Goal: Information Seeking & Learning: Learn about a topic

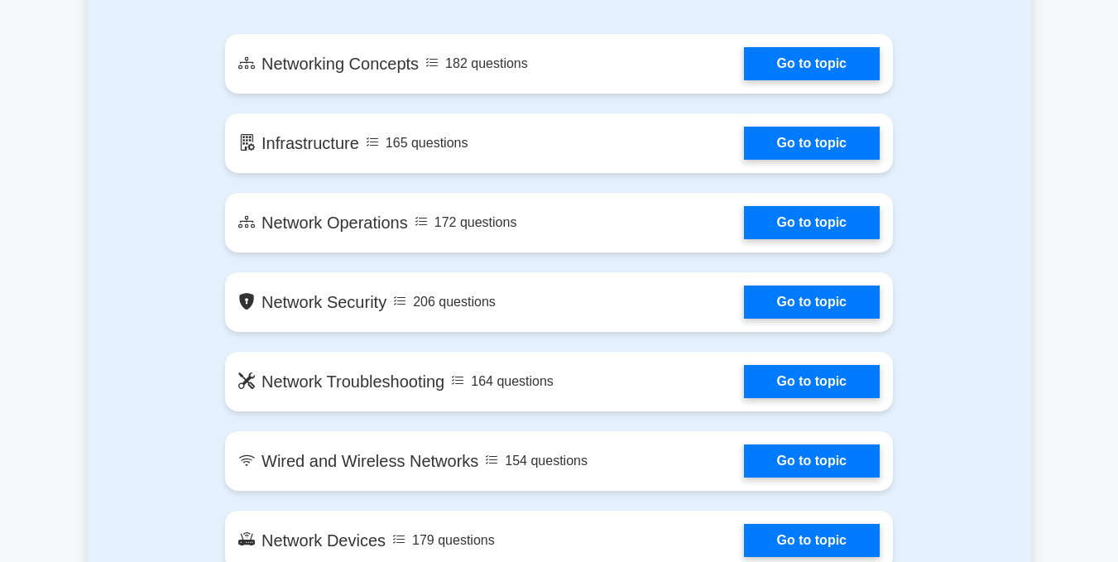
scroll to position [990, 0]
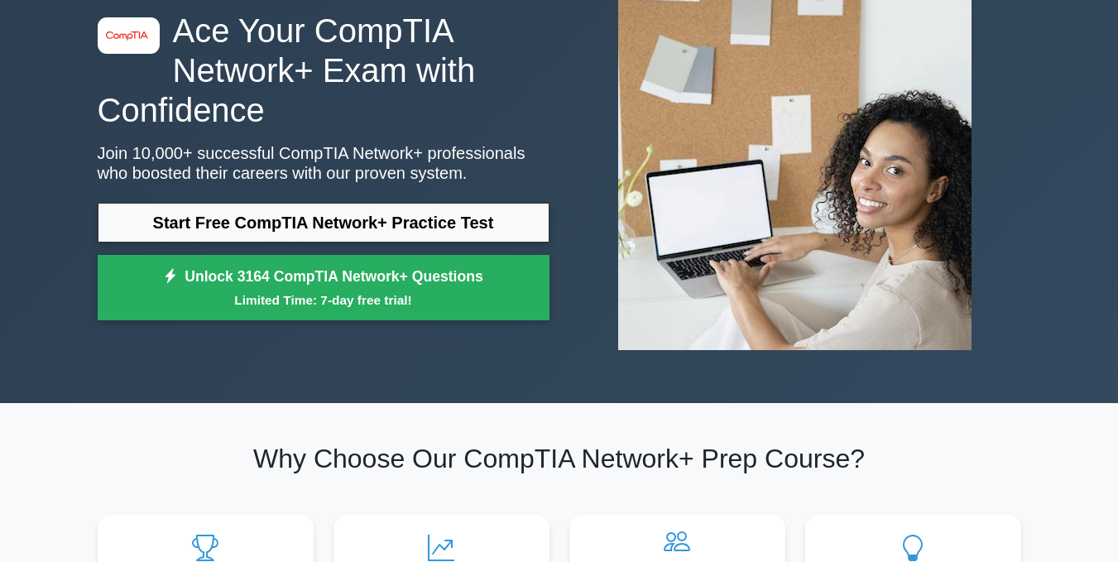
scroll to position [55, 0]
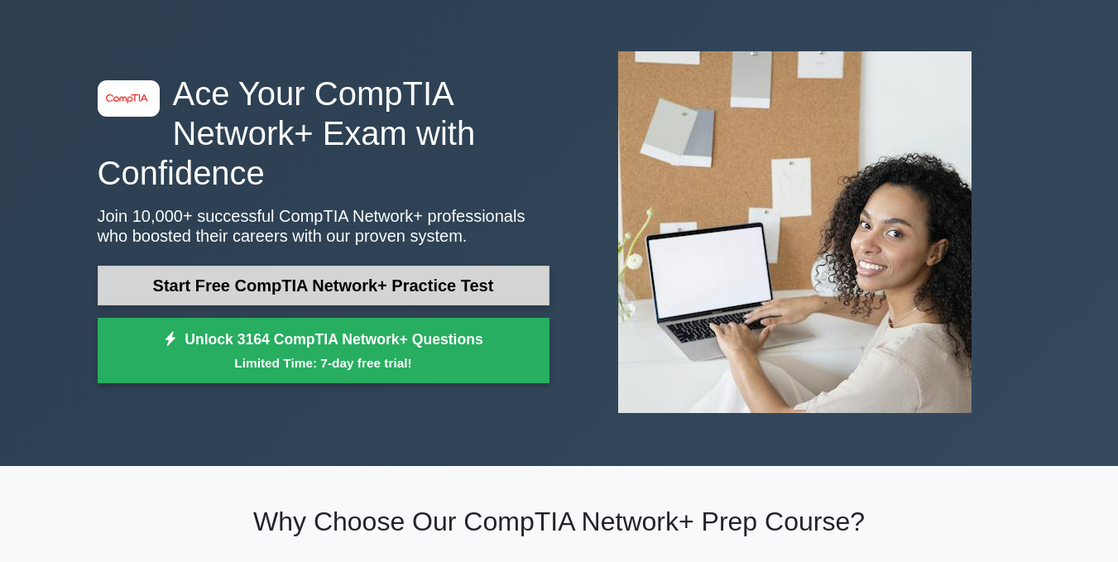
click at [484, 275] on link "Start Free CompTIA Network+ Practice Test" at bounding box center [324, 286] width 452 height 40
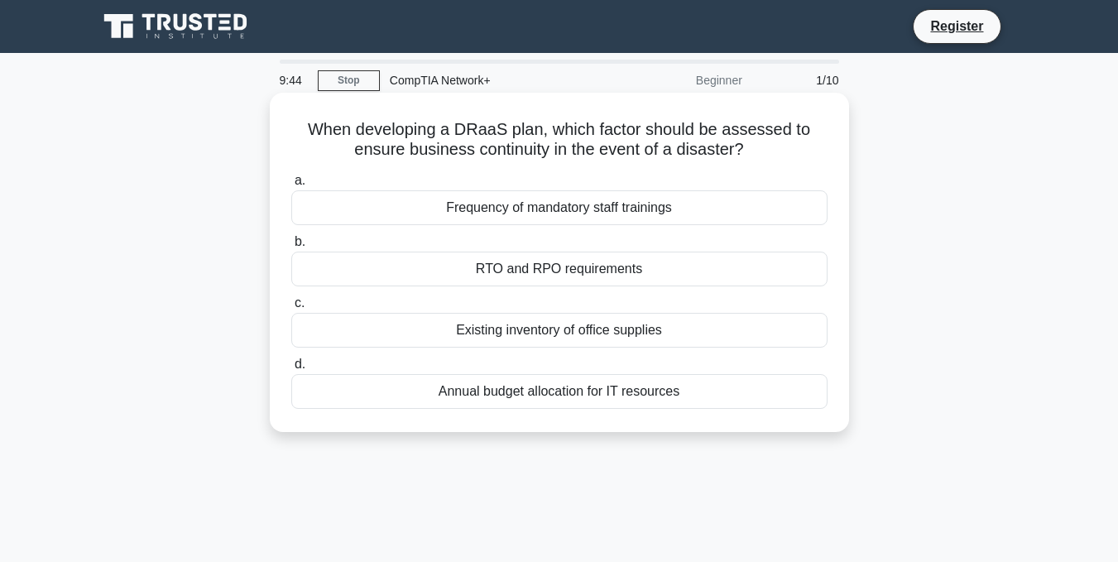
click at [550, 271] on div "RTO and RPO requirements" at bounding box center [559, 269] width 536 height 35
click at [291, 247] on input "b. RTO and RPO requirements" at bounding box center [291, 242] width 0 height 11
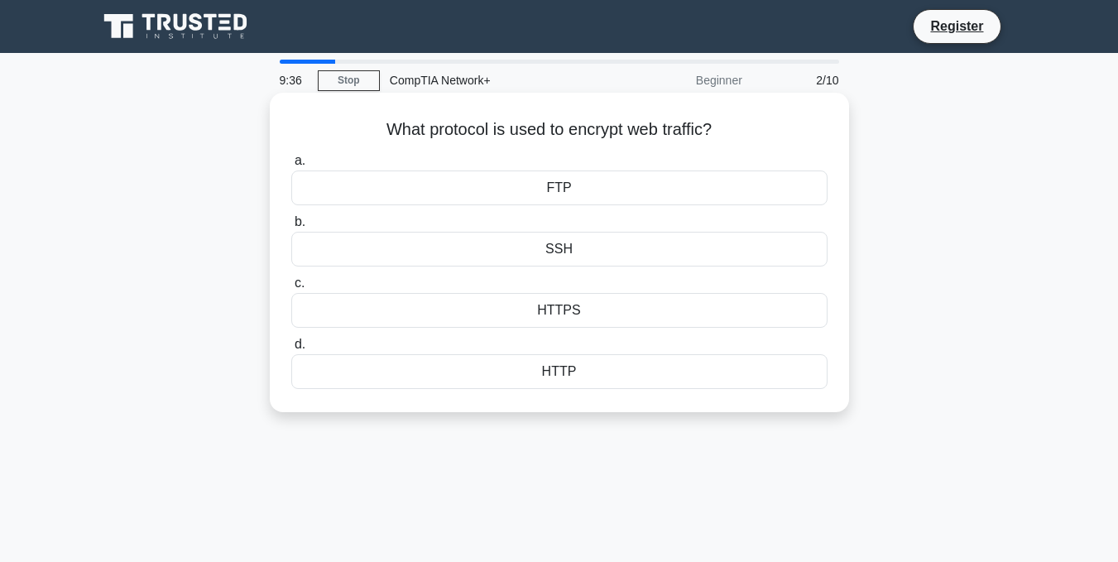
click at [595, 252] on div "SSH" at bounding box center [559, 249] width 536 height 35
click at [291, 228] on input "b. SSH" at bounding box center [291, 222] width 0 height 11
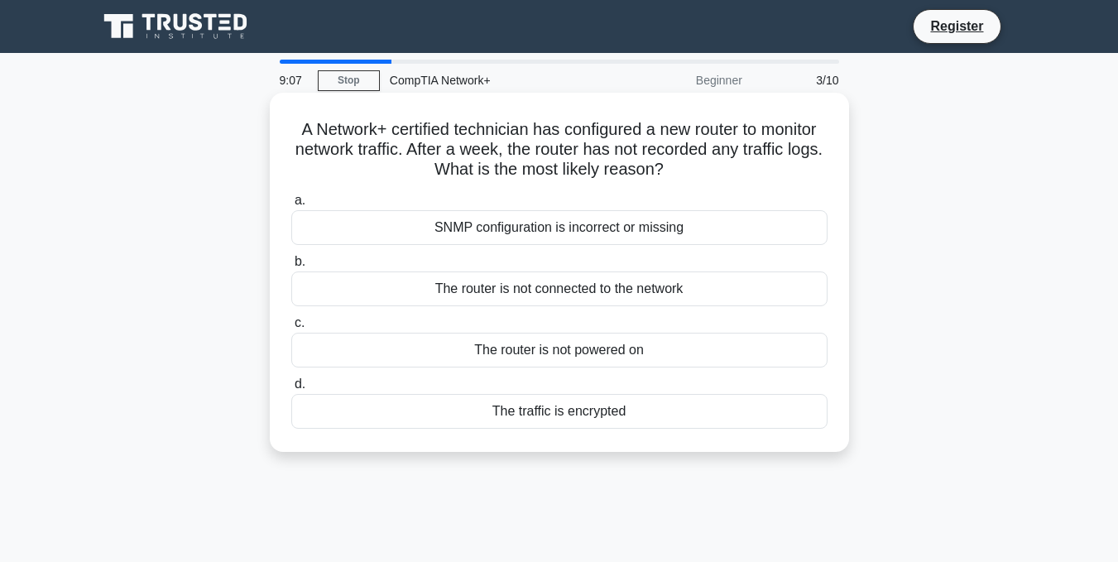
click at [598, 290] on div "The router is not connected to the network" at bounding box center [559, 288] width 536 height 35
click at [291, 267] on input "b. The router is not connected to the network" at bounding box center [291, 261] width 0 height 11
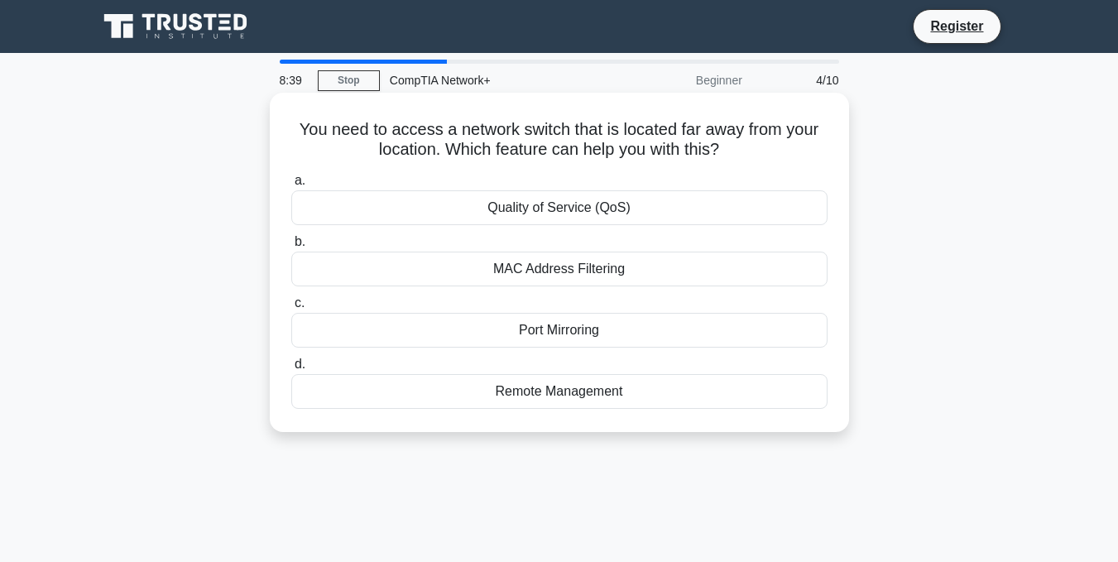
click at [585, 392] on div "Remote Management" at bounding box center [559, 391] width 536 height 35
click at [291, 370] on input "d. Remote Management" at bounding box center [291, 364] width 0 height 11
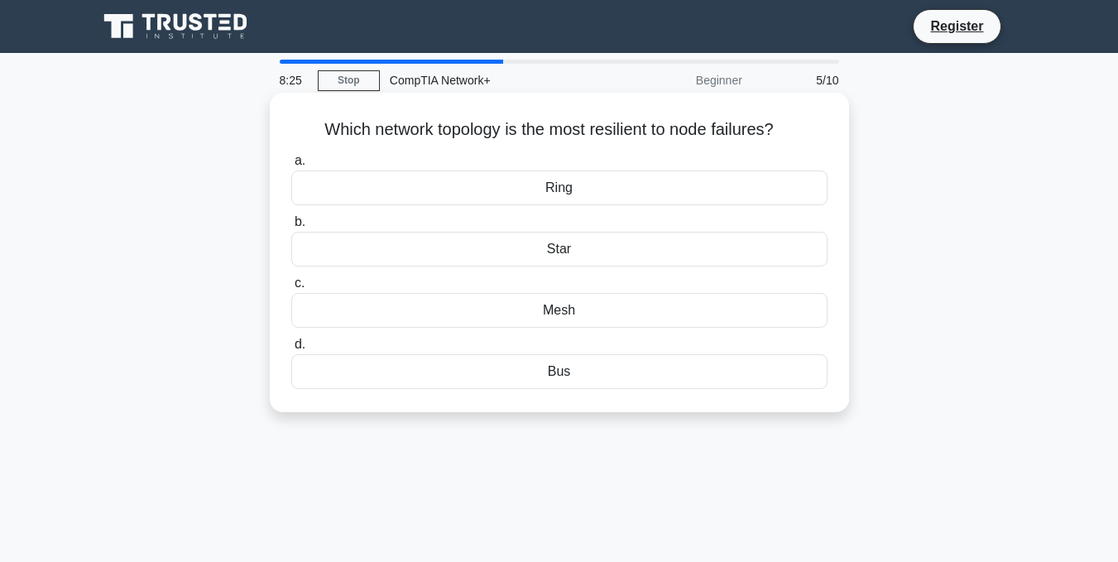
click at [620, 253] on div "Star" at bounding box center [559, 249] width 536 height 35
click at [291, 228] on input "b. Star" at bounding box center [291, 222] width 0 height 11
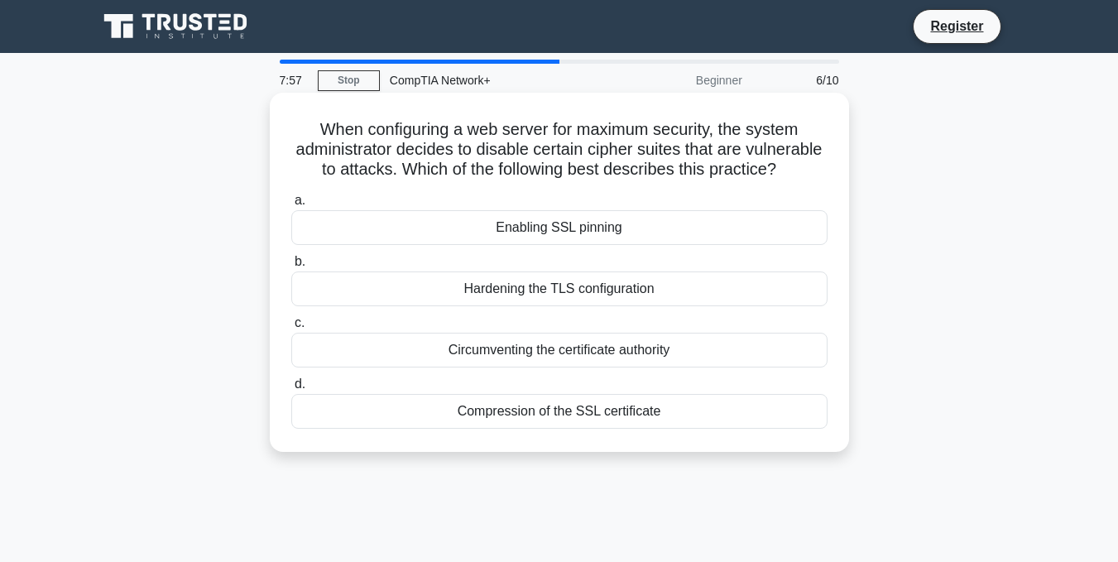
click at [603, 245] on div "Enabling SSL pinning" at bounding box center [559, 227] width 536 height 35
click at [291, 206] on input "a. Enabling SSL pinning" at bounding box center [291, 200] width 0 height 11
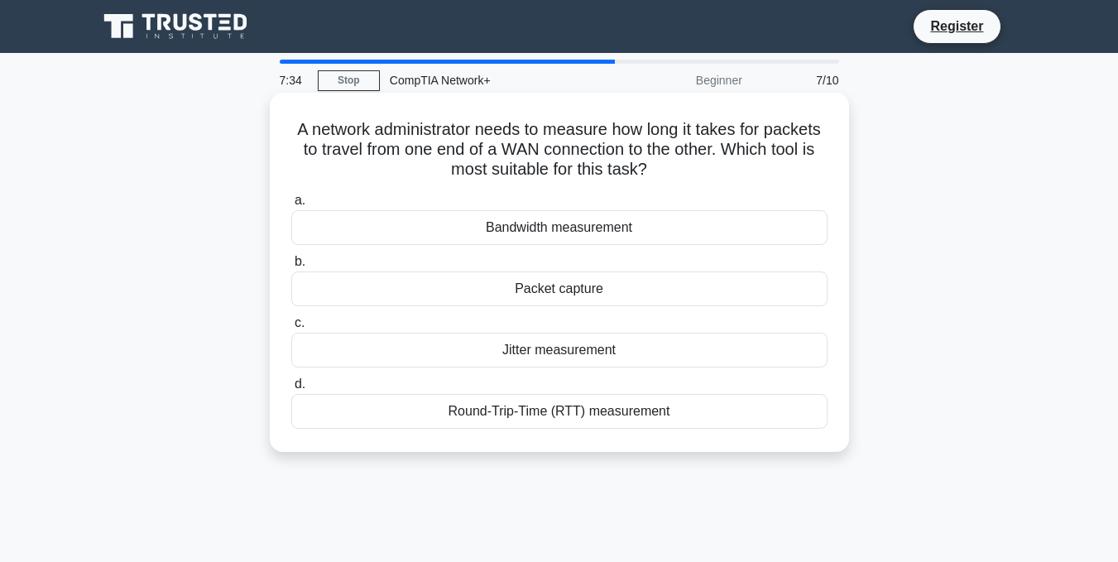
click at [635, 226] on div "Bandwidth measurement" at bounding box center [559, 227] width 536 height 35
click at [291, 206] on input "a. Bandwidth measurement" at bounding box center [291, 200] width 0 height 11
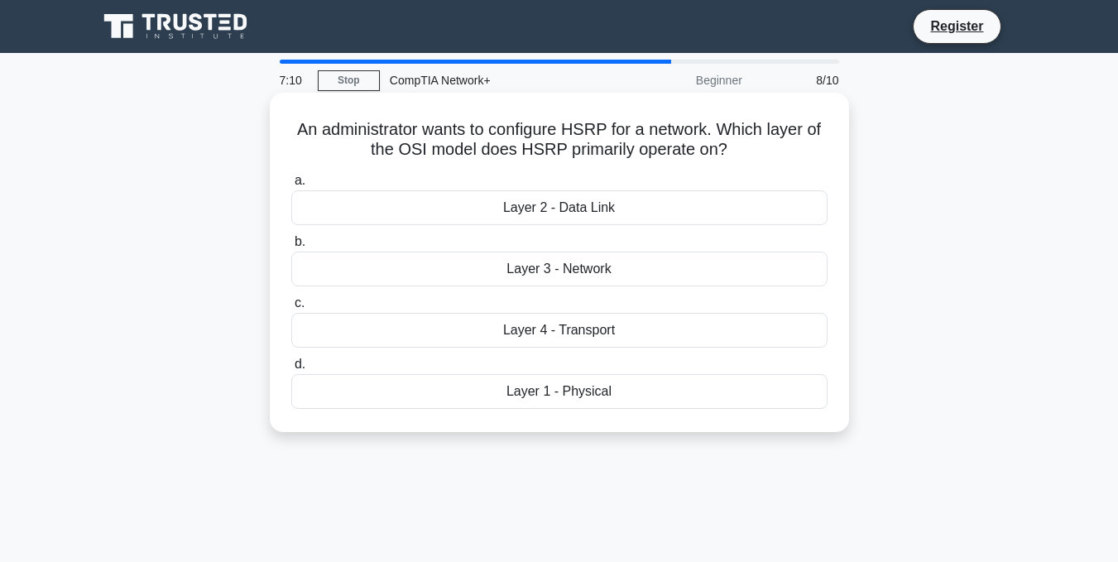
click at [608, 222] on div "Layer 2 - Data Link" at bounding box center [559, 207] width 536 height 35
click at [291, 186] on input "a. Layer 2 - Data Link" at bounding box center [291, 180] width 0 height 11
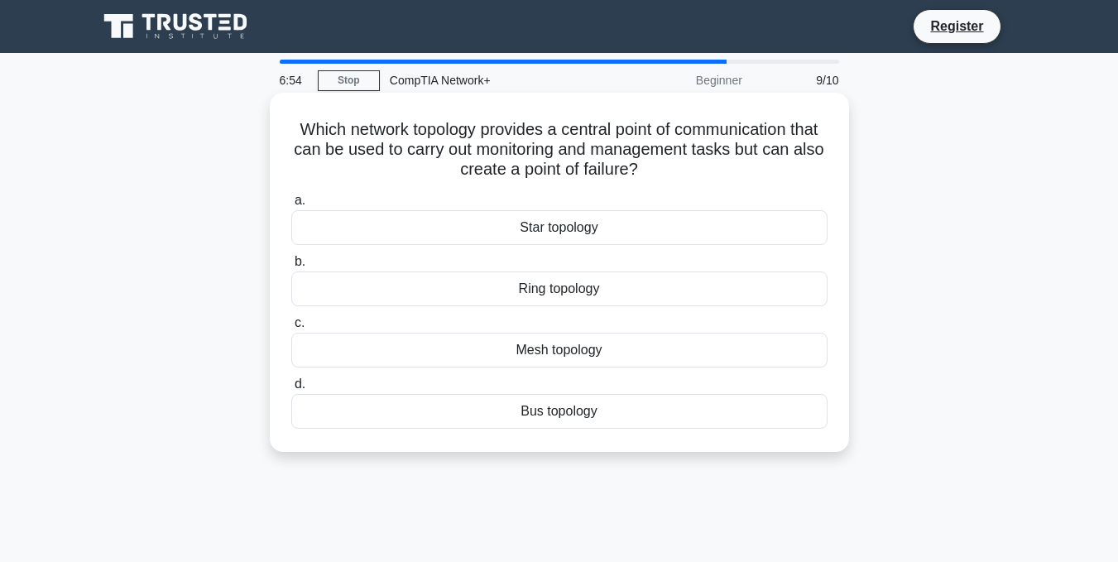
click at [587, 231] on div "Star topology" at bounding box center [559, 227] width 536 height 35
click at [291, 206] on input "a. Star topology" at bounding box center [291, 200] width 0 height 11
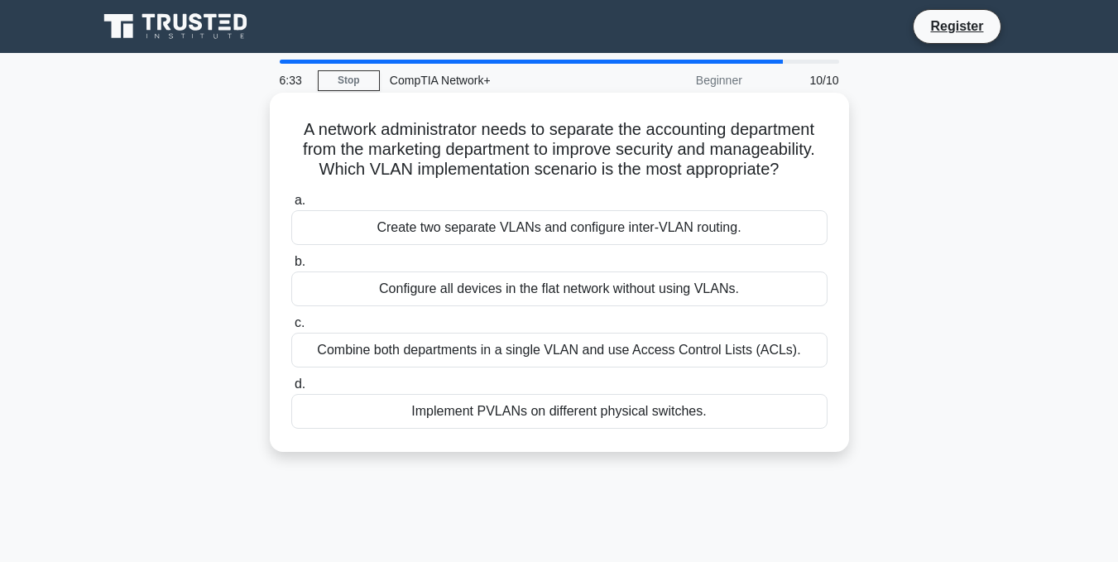
click at [592, 241] on div "Create two separate VLANs and configure inter-VLAN routing." at bounding box center [559, 227] width 536 height 35
click at [291, 206] on input "a. Create two separate VLANs and configure inter-VLAN routing." at bounding box center [291, 200] width 0 height 11
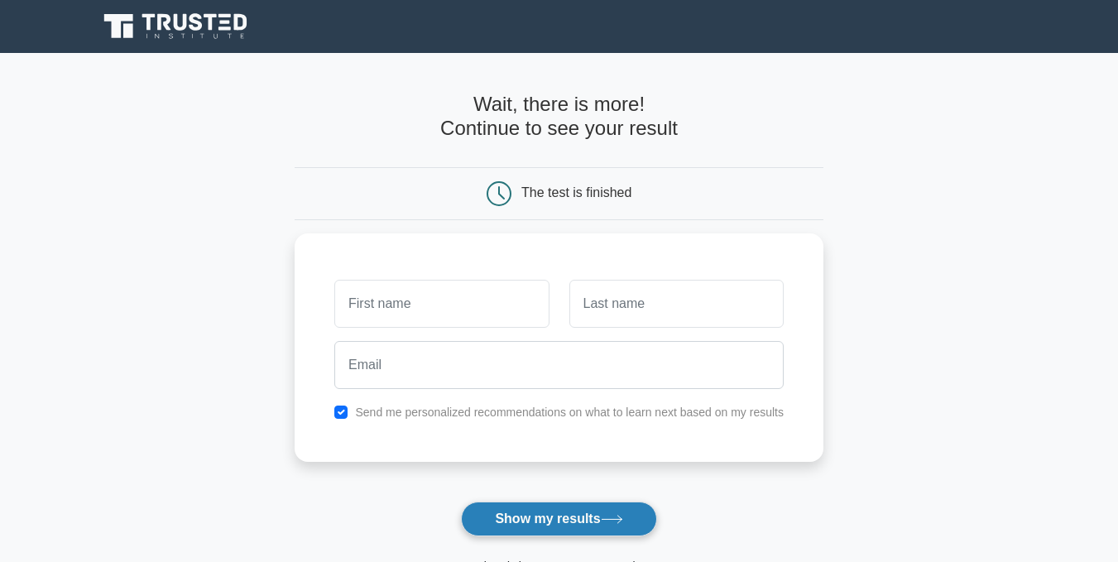
click at [570, 524] on button "Show my results" at bounding box center [558, 518] width 195 height 35
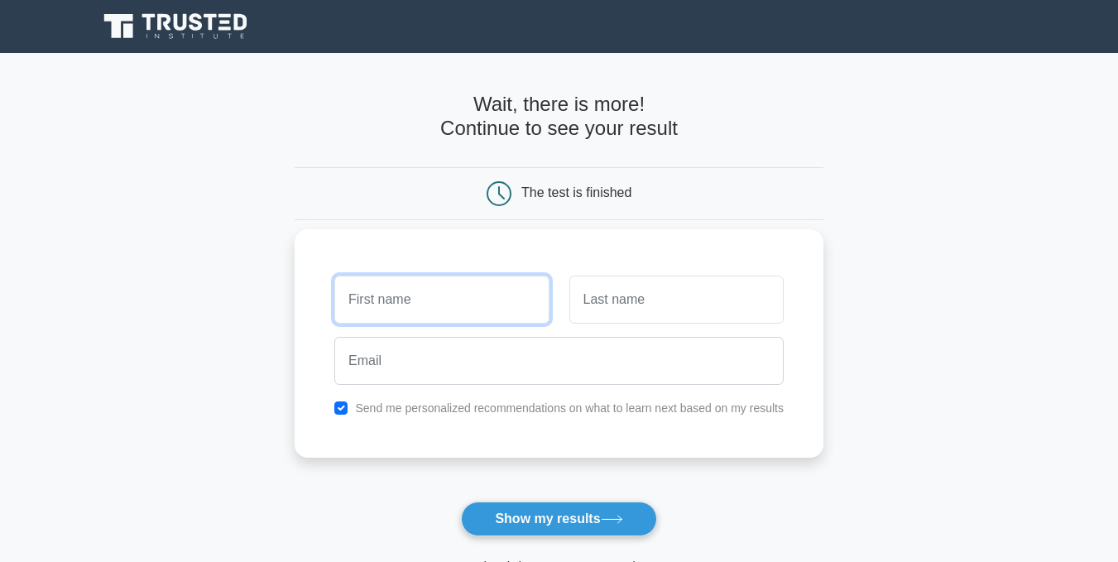
click at [484, 295] on input "text" at bounding box center [441, 299] width 214 height 48
type input "davy"
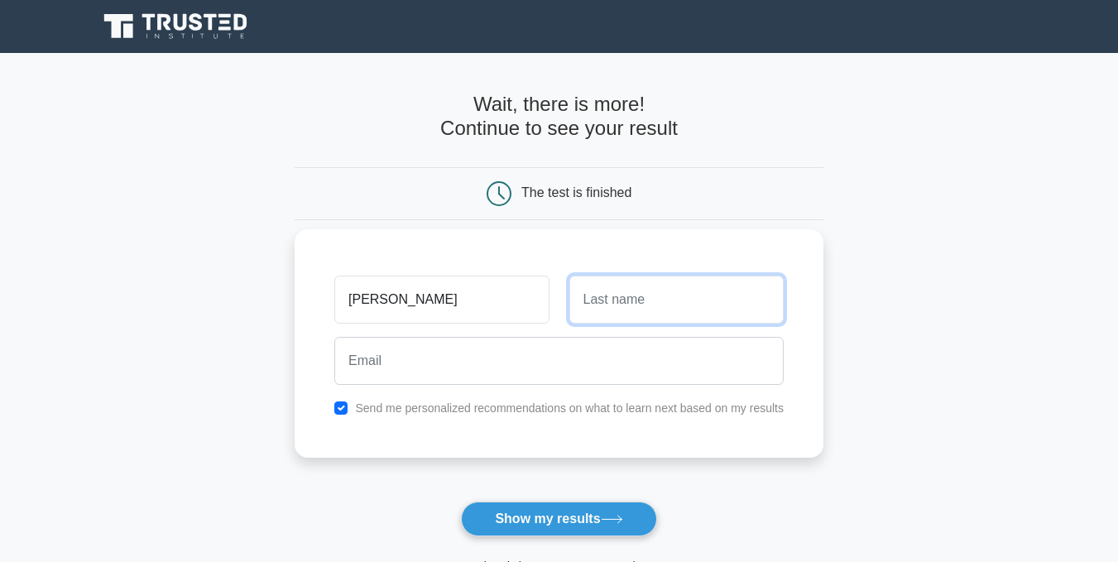
click at [608, 307] on input "text" at bounding box center [676, 299] width 214 height 48
type input "mwansa"
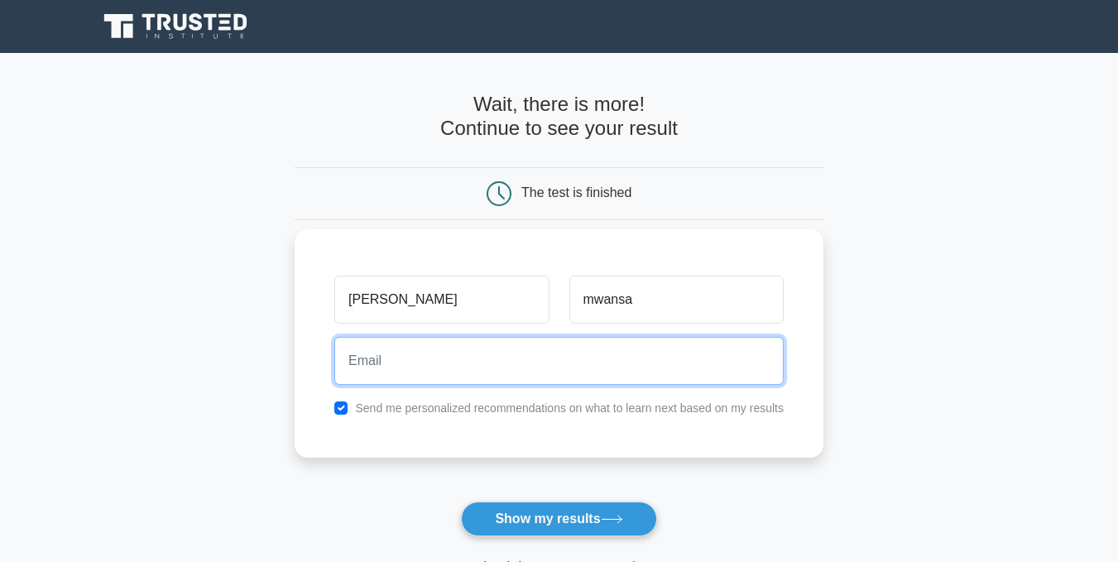
click at [571, 355] on input "email" at bounding box center [558, 361] width 449 height 48
type input "davymwansa10@gmail.com"
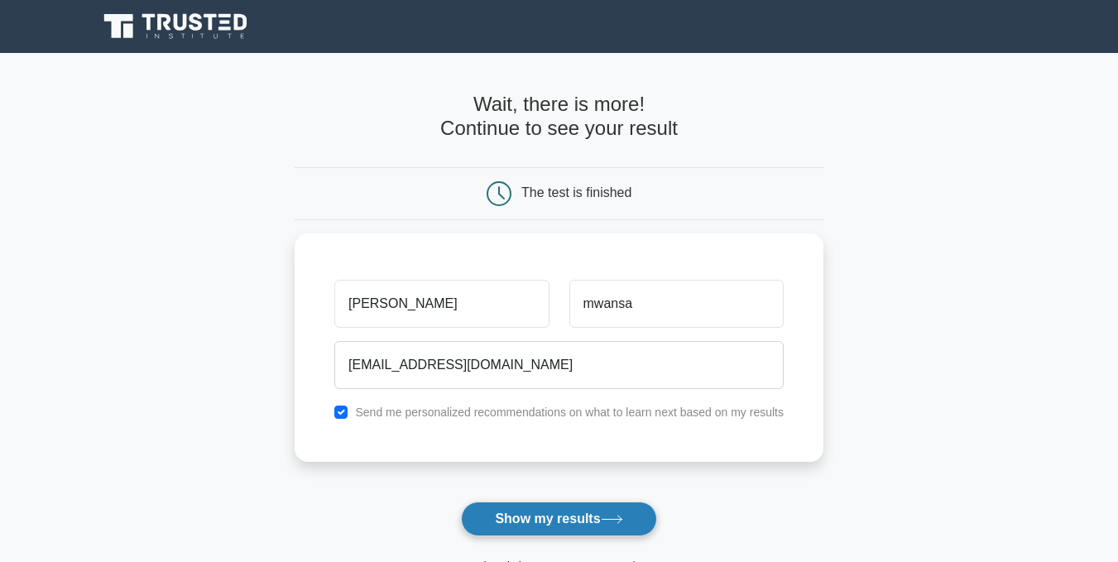
click at [570, 513] on button "Show my results" at bounding box center [558, 518] width 195 height 35
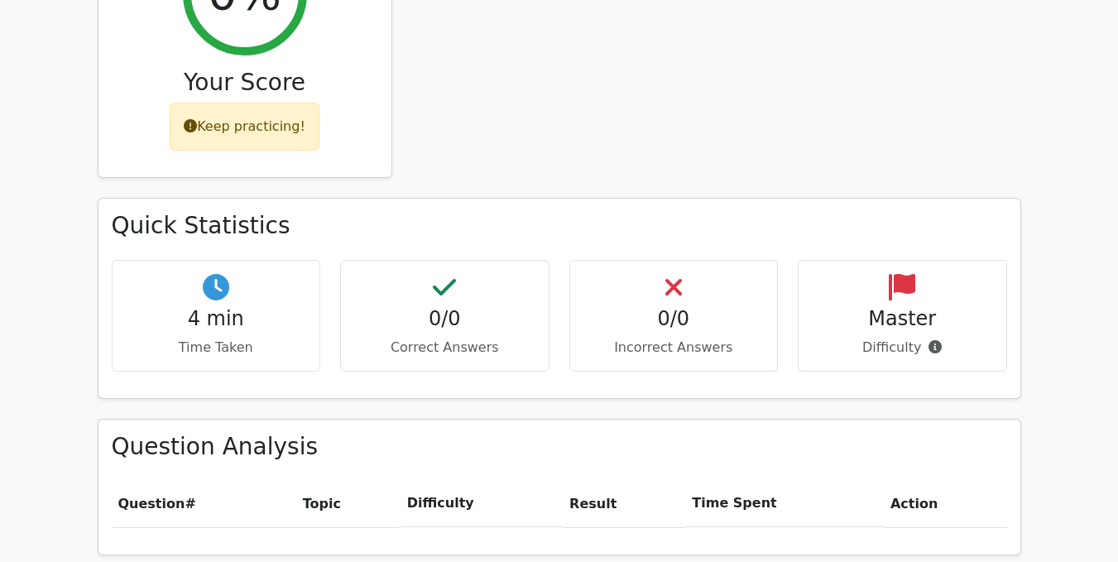
scroll to position [753, 0]
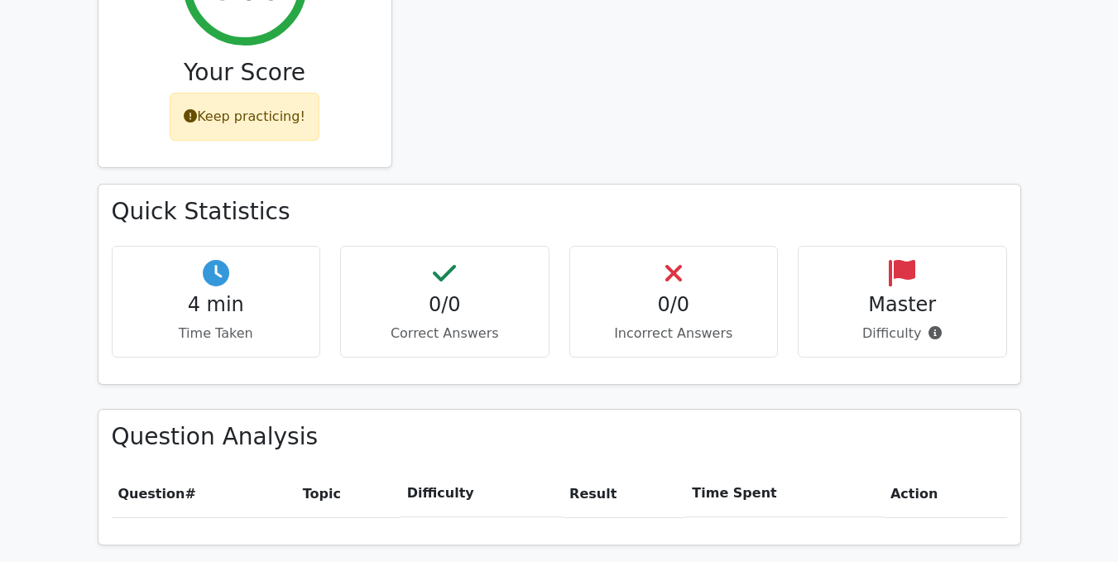
click at [458, 293] on h4 "0/0" at bounding box center [444, 305] width 181 height 24
click at [683, 293] on h4 "0/0" at bounding box center [673, 305] width 181 height 24
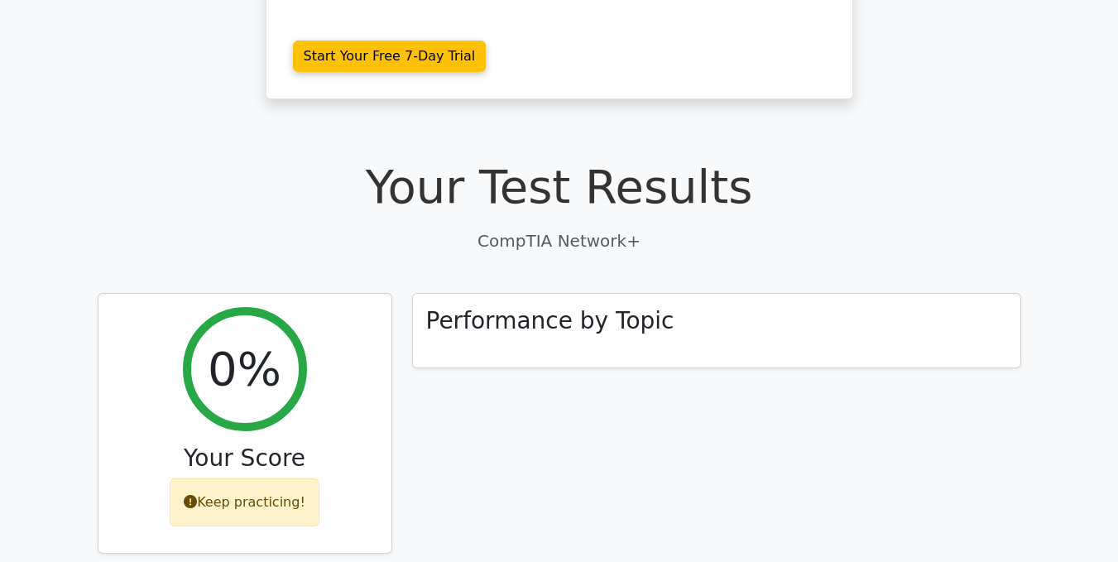
scroll to position [389, 0]
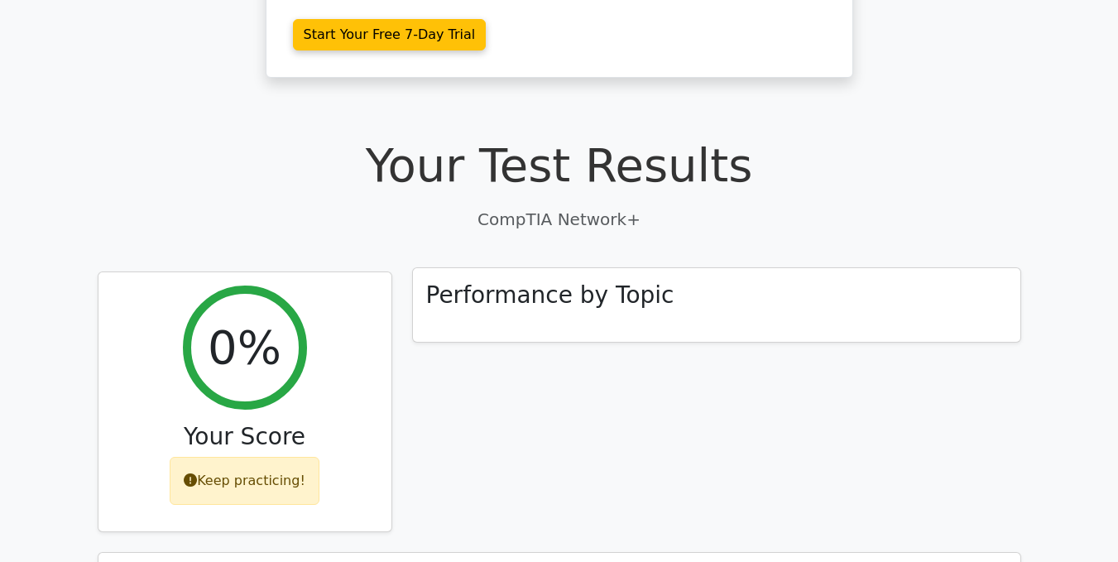
click at [643, 281] on h3 "Performance by Topic" at bounding box center [550, 295] width 248 height 28
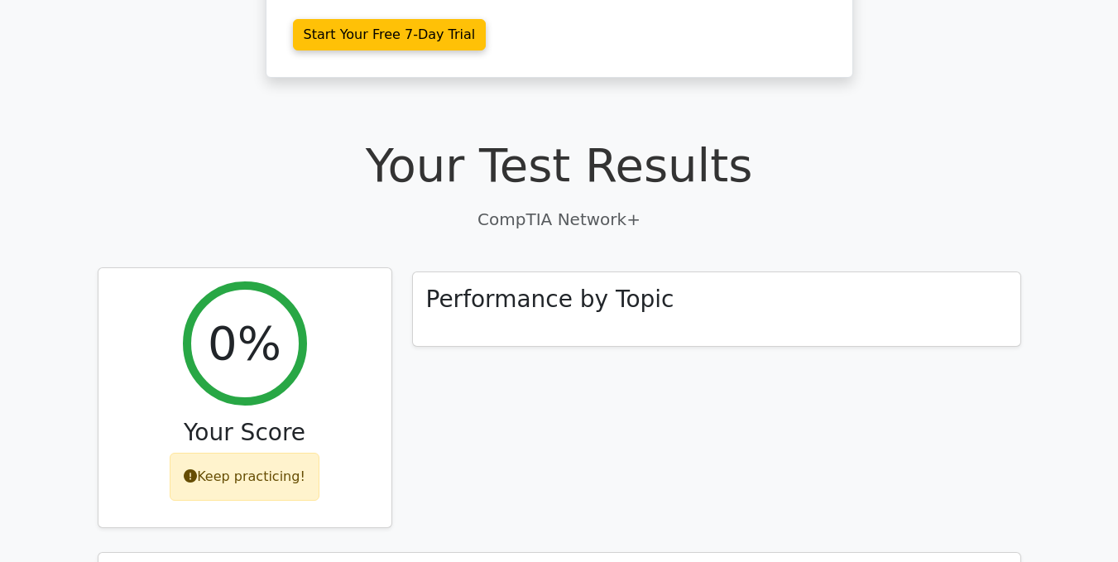
click at [273, 453] on div "Keep practicing!" at bounding box center [245, 477] width 150 height 48
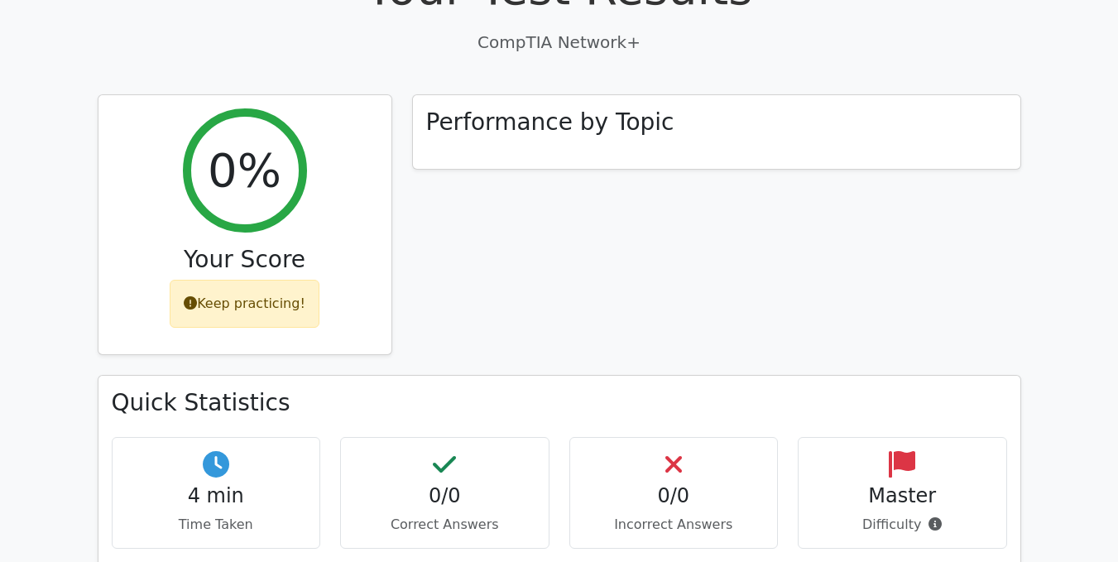
scroll to position [297, 0]
